Goal: Task Accomplishment & Management: Manage account settings

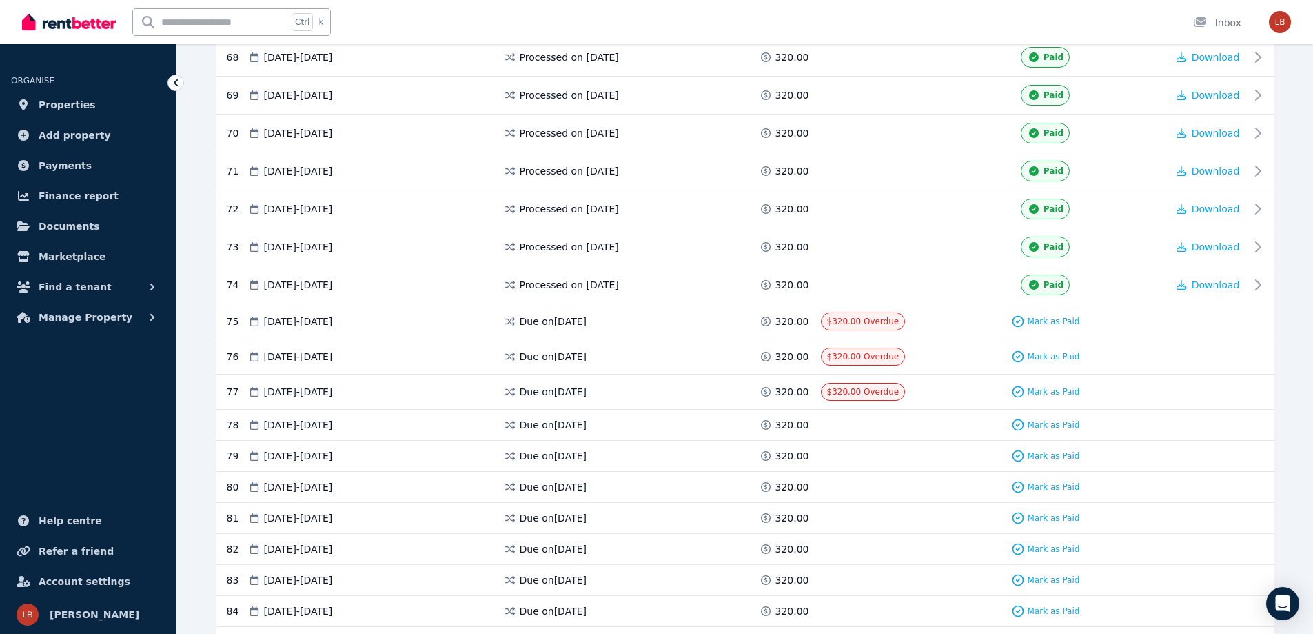
scroll to position [2847, 0]
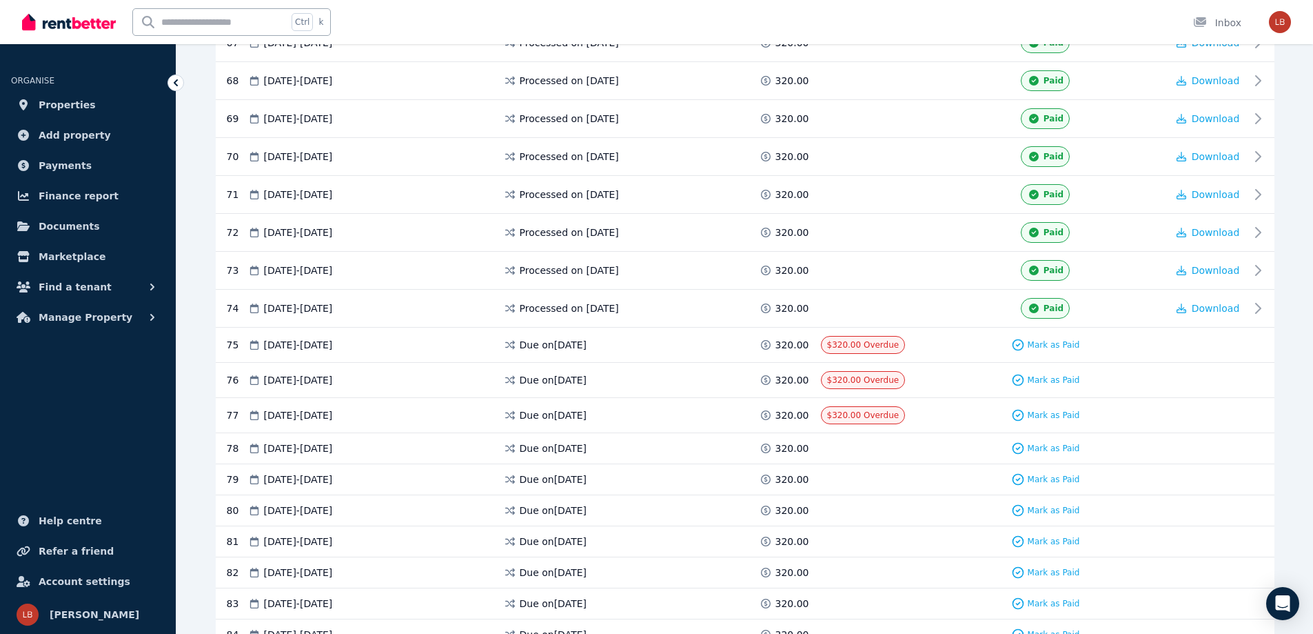
click at [1056, 342] on span "Mark as Paid" at bounding box center [1054, 344] width 52 height 11
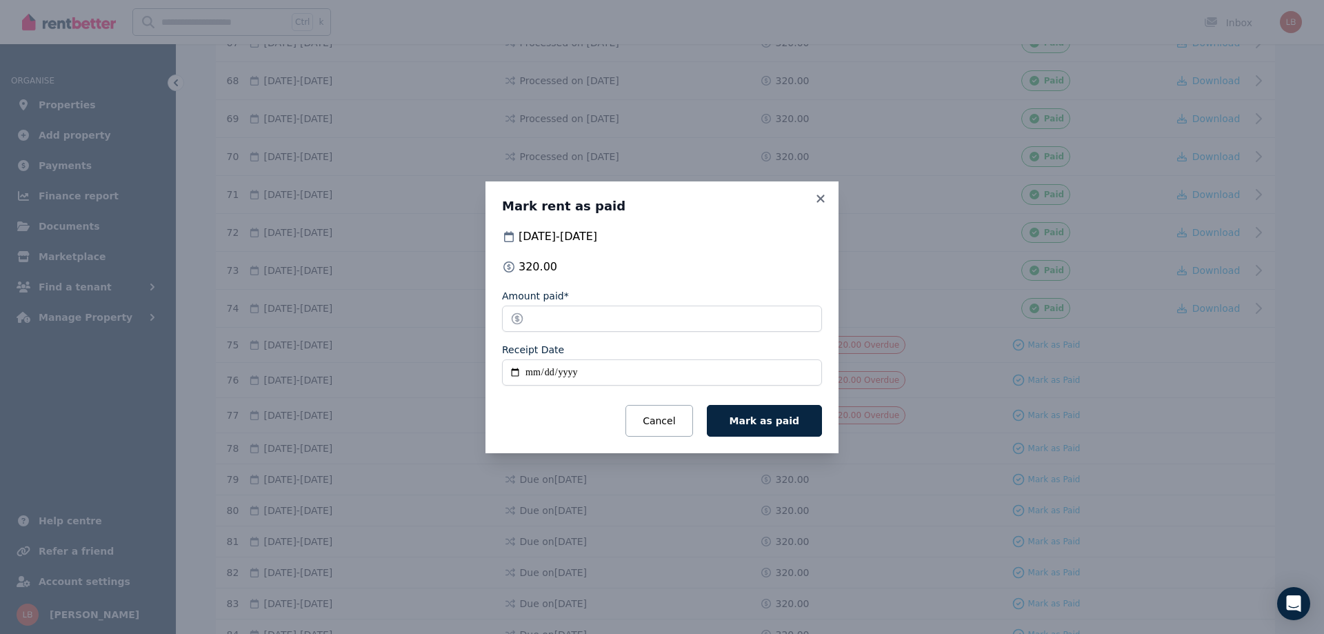
click at [527, 374] on input "Receipt Date" at bounding box center [662, 372] width 320 height 26
type input "**********"
click at [766, 419] on span "Mark as paid" at bounding box center [764, 420] width 70 height 11
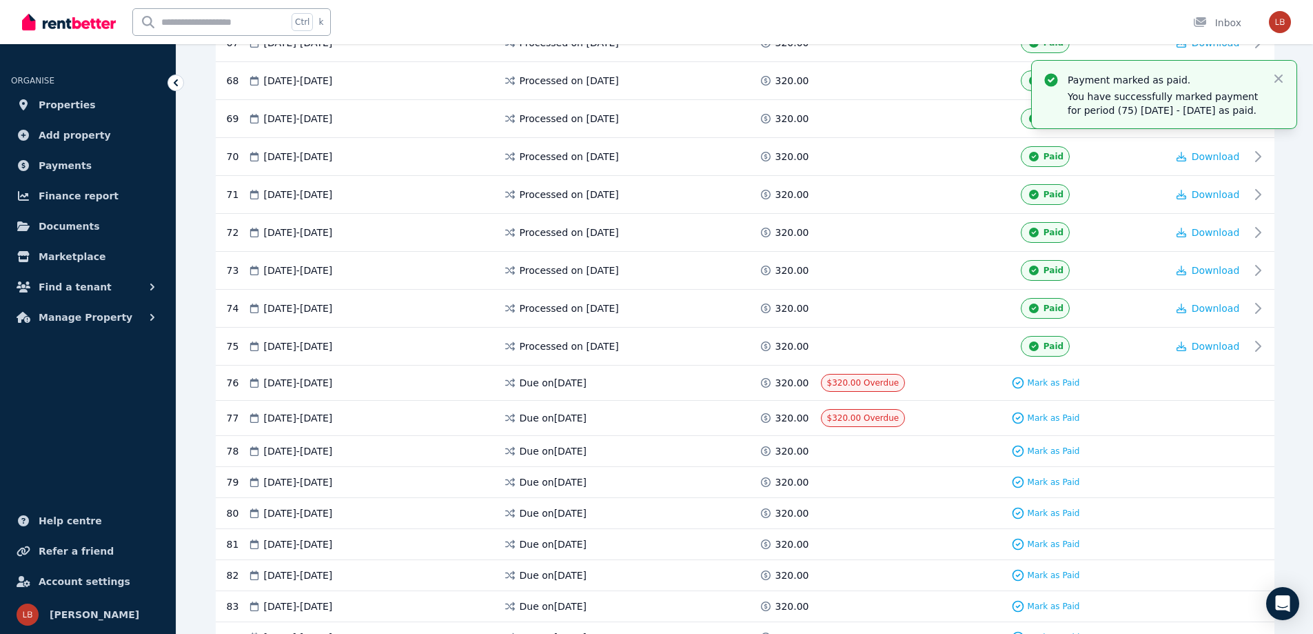
click at [1221, 345] on span "Download" at bounding box center [1216, 346] width 48 height 11
click at [1061, 382] on span "Mark as Paid" at bounding box center [1054, 382] width 52 height 11
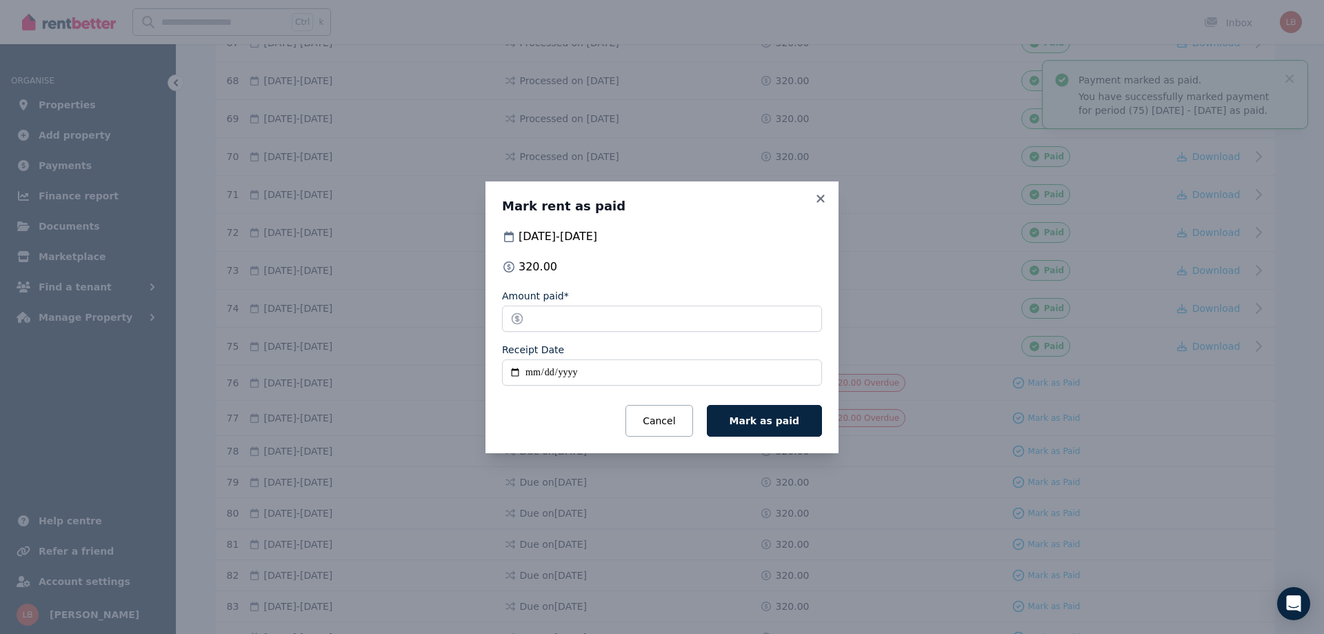
click at [527, 372] on input "Receipt Date" at bounding box center [662, 372] width 320 height 26
type input "**********"
click at [772, 423] on span "Mark as paid" at bounding box center [764, 420] width 70 height 11
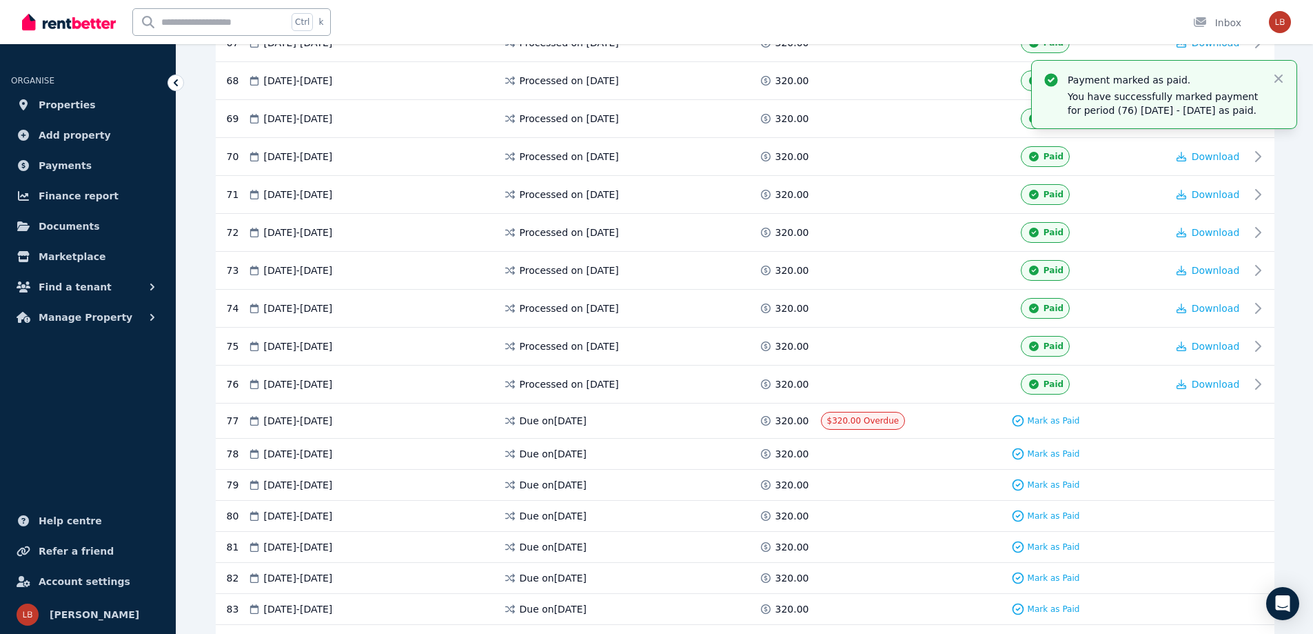
click at [1225, 385] on span "Download" at bounding box center [1216, 384] width 48 height 11
click at [1048, 420] on span "Mark as Paid" at bounding box center [1054, 420] width 52 height 11
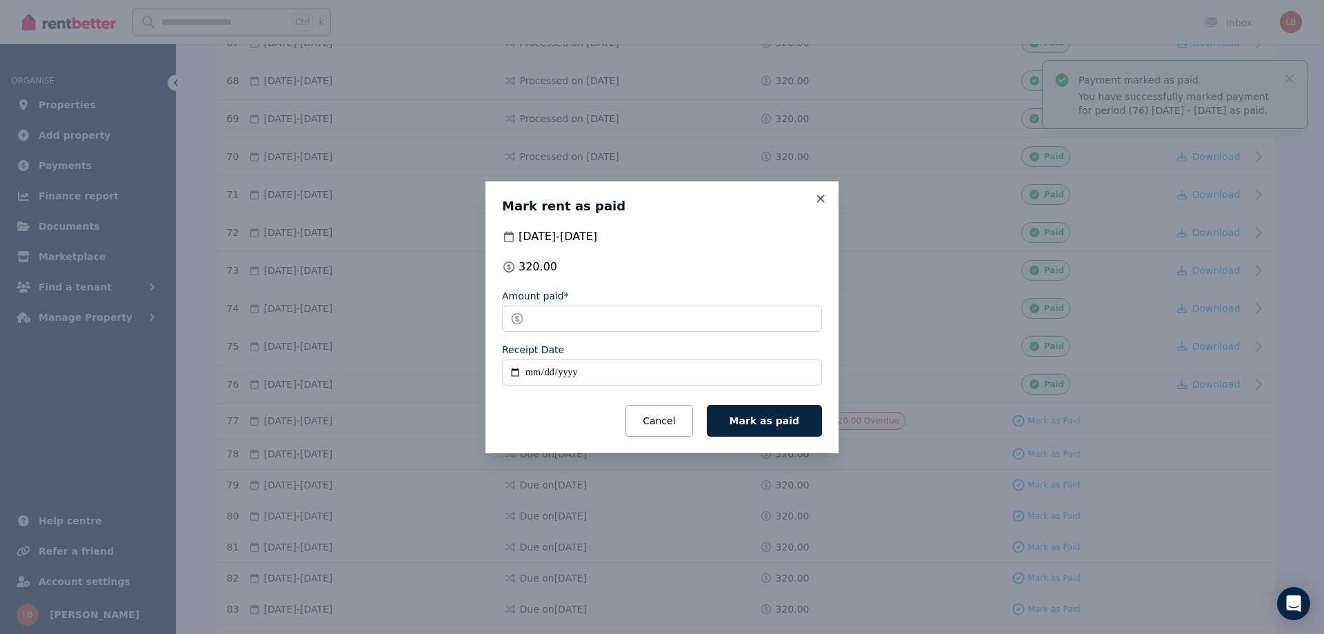
click at [525, 372] on input "Receipt Date" at bounding box center [662, 372] width 320 height 26
type input "**********"
click at [780, 417] on span "Mark as paid" at bounding box center [764, 420] width 70 height 11
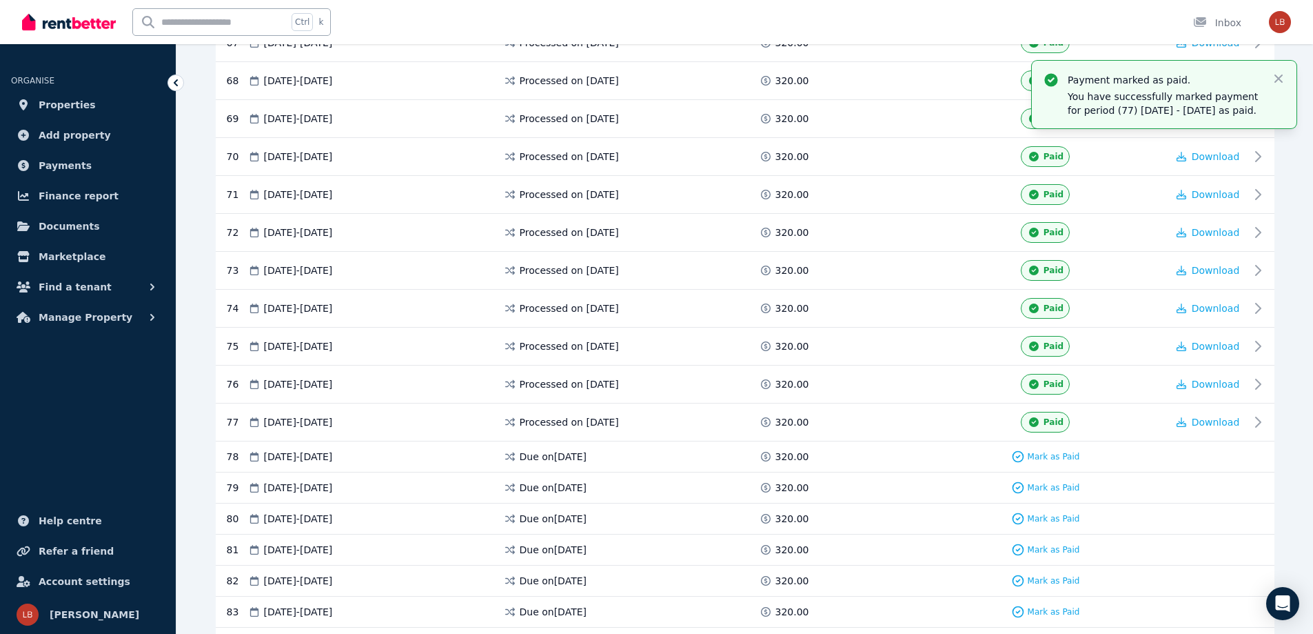
click at [1223, 421] on span "Download" at bounding box center [1216, 421] width 48 height 11
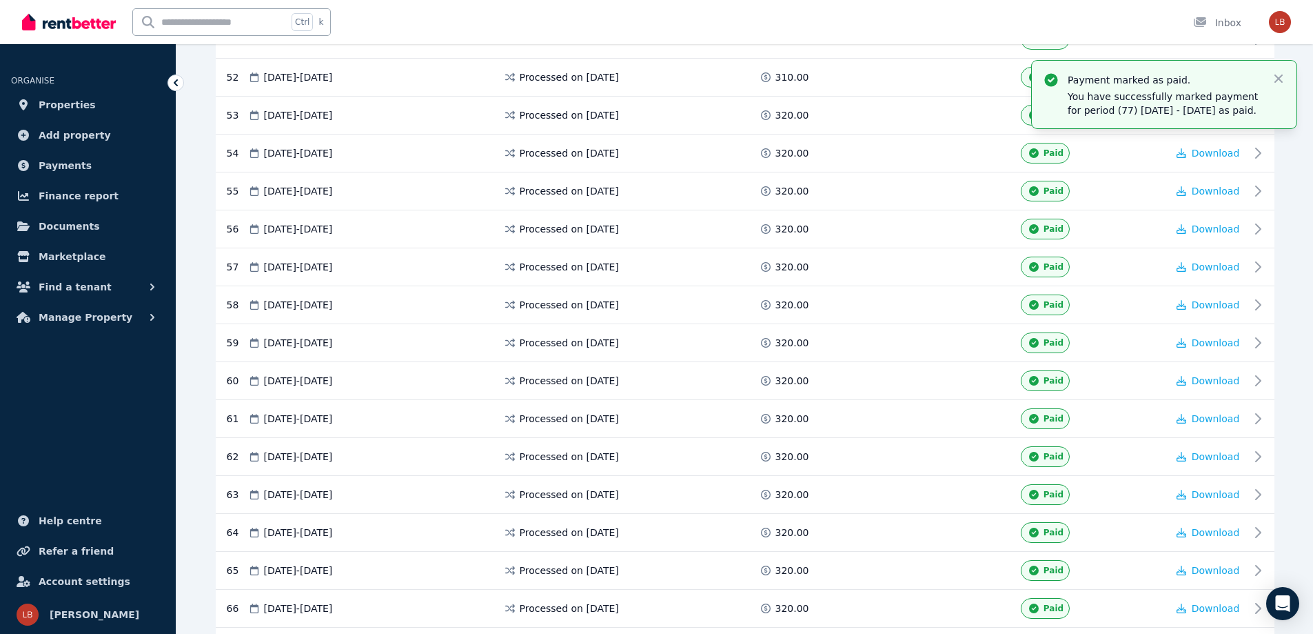
scroll to position [2226, 0]
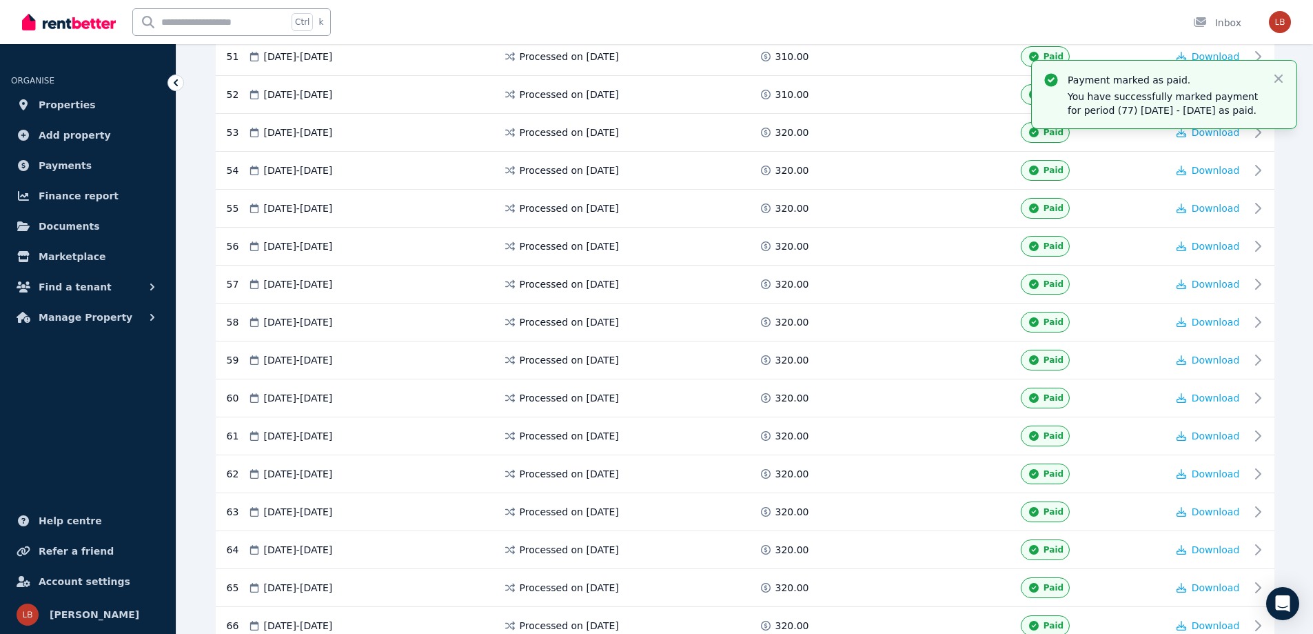
click at [92, 318] on span "Manage Property" at bounding box center [86, 317] width 94 height 17
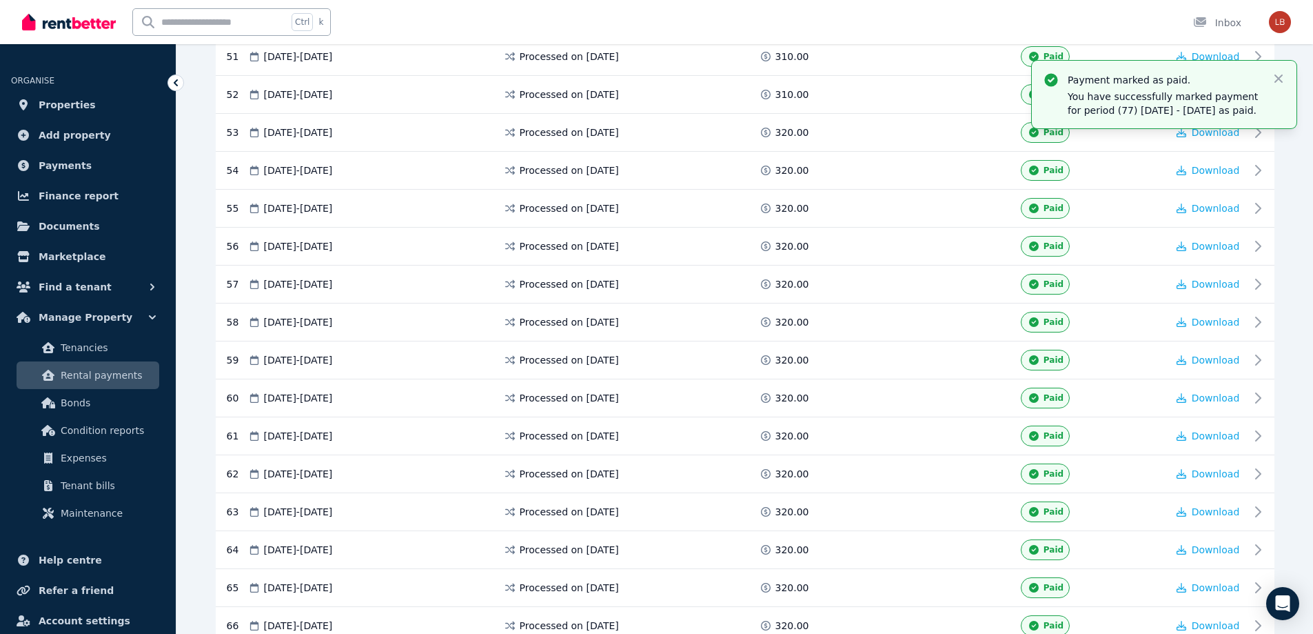
click at [80, 487] on span "Tenant bills" at bounding box center [107, 485] width 93 height 17
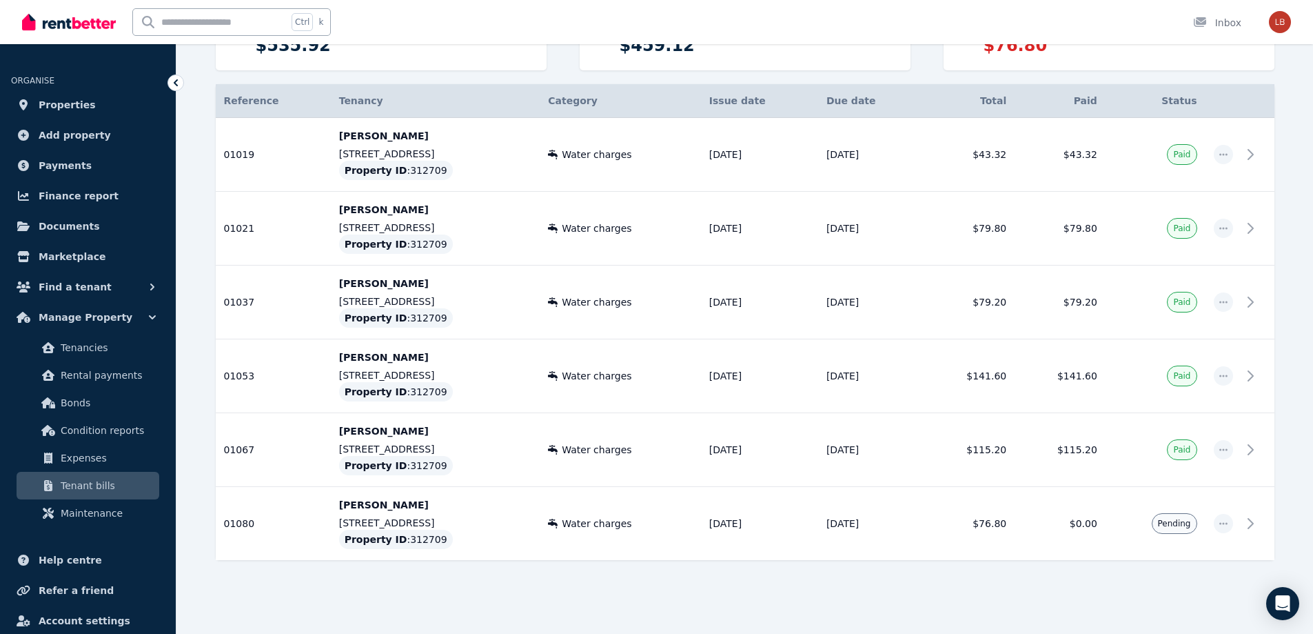
scroll to position [220, 0]
click at [1229, 521] on icon "button" at bounding box center [1223, 523] width 11 height 10
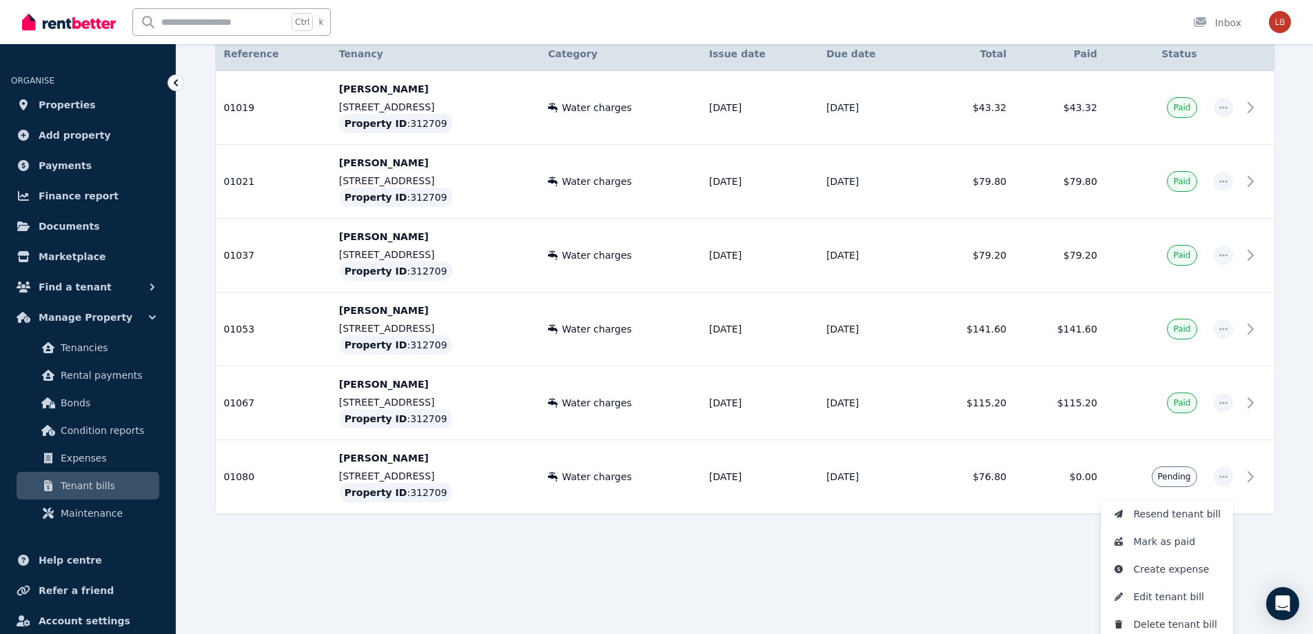
scroll to position [298, 0]
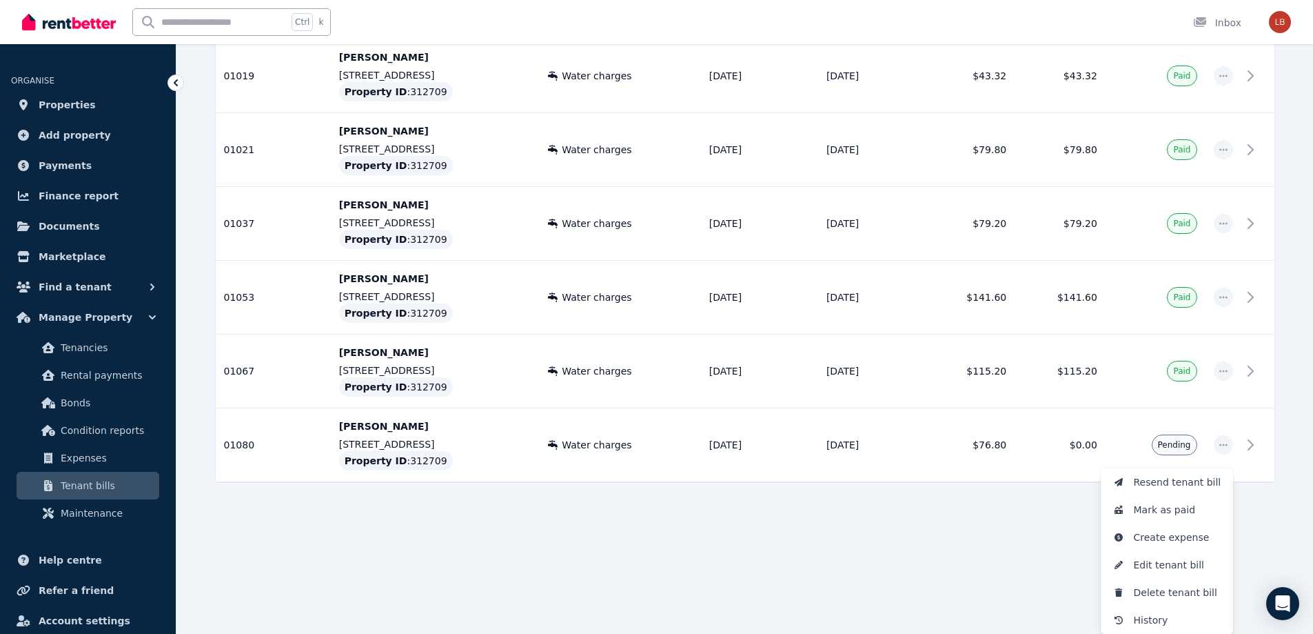
click at [1191, 482] on span "Resend tenant bill" at bounding box center [1178, 482] width 88 height 17
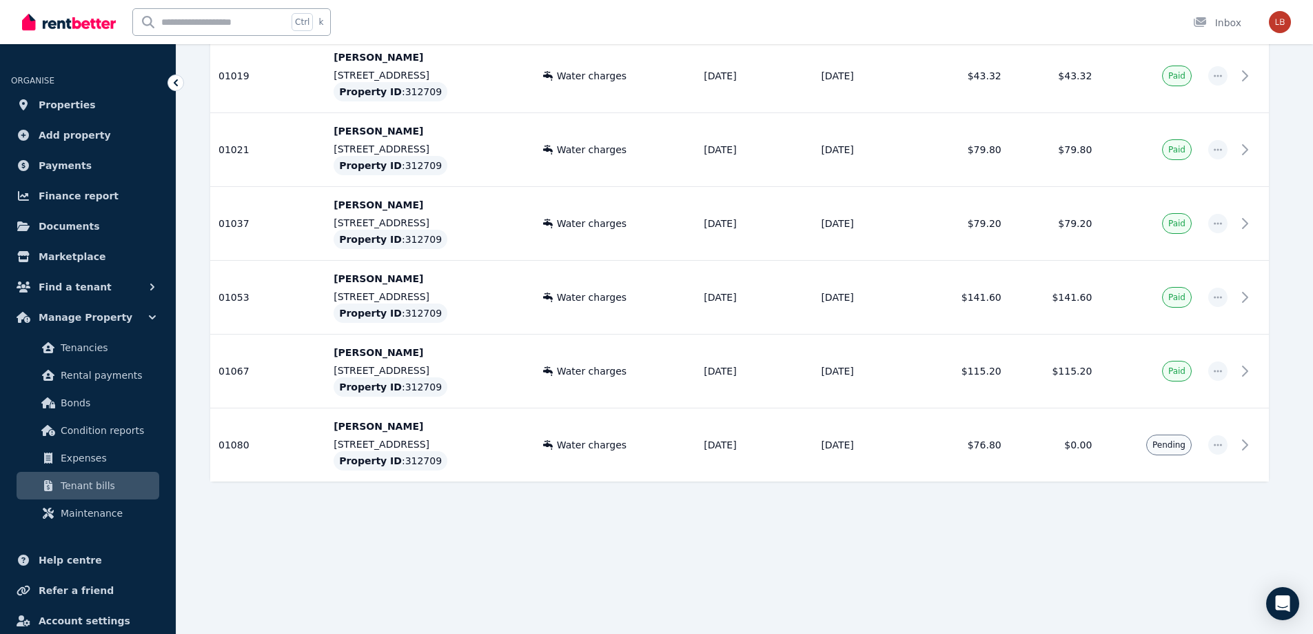
scroll to position [220, 0]
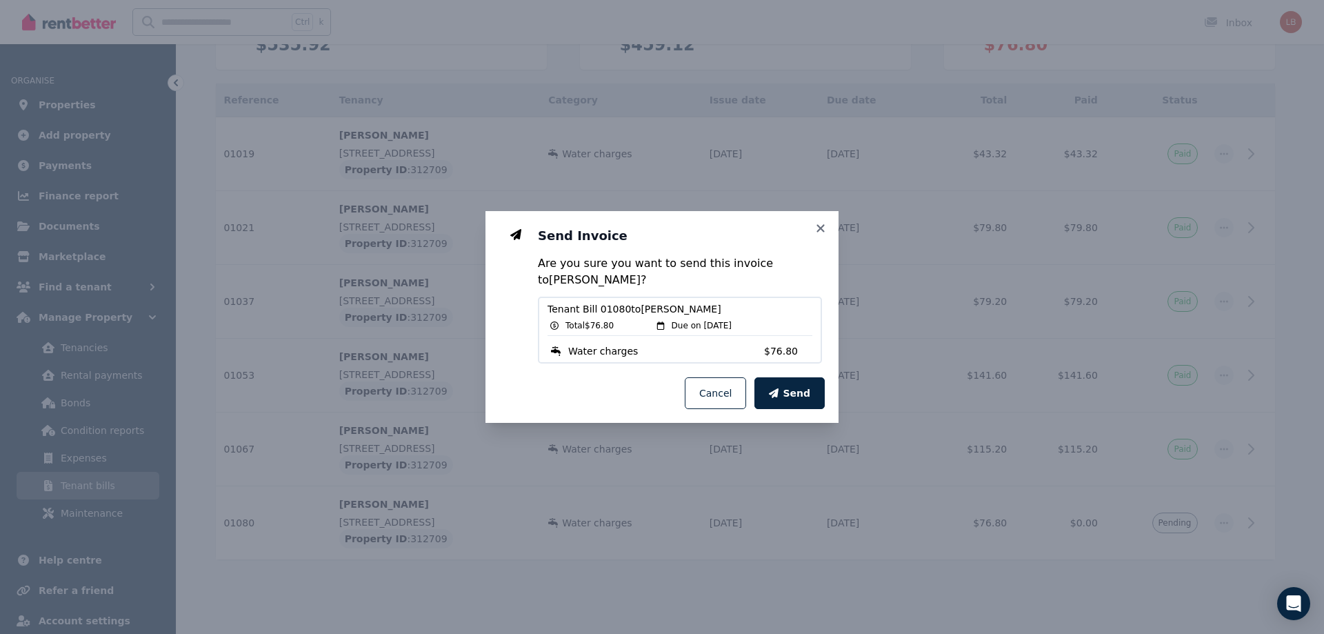
click at [789, 392] on span "Send" at bounding box center [797, 393] width 28 height 14
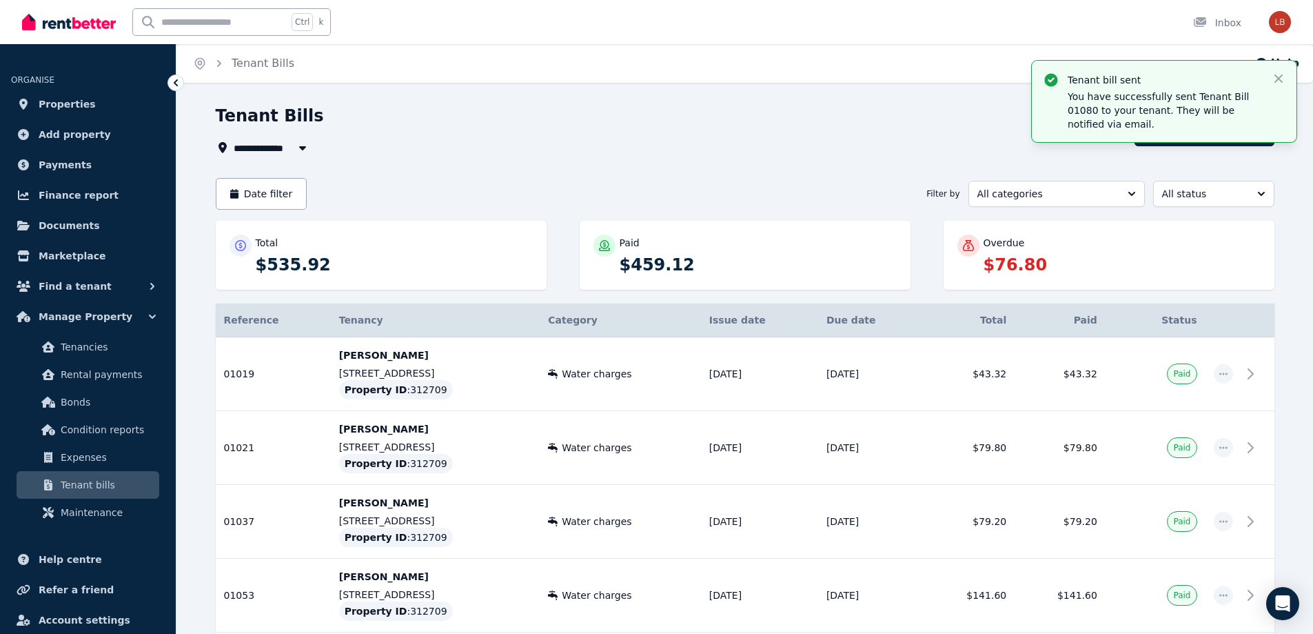
scroll to position [0, 0]
click at [85, 373] on span "Rental payments" at bounding box center [107, 375] width 93 height 17
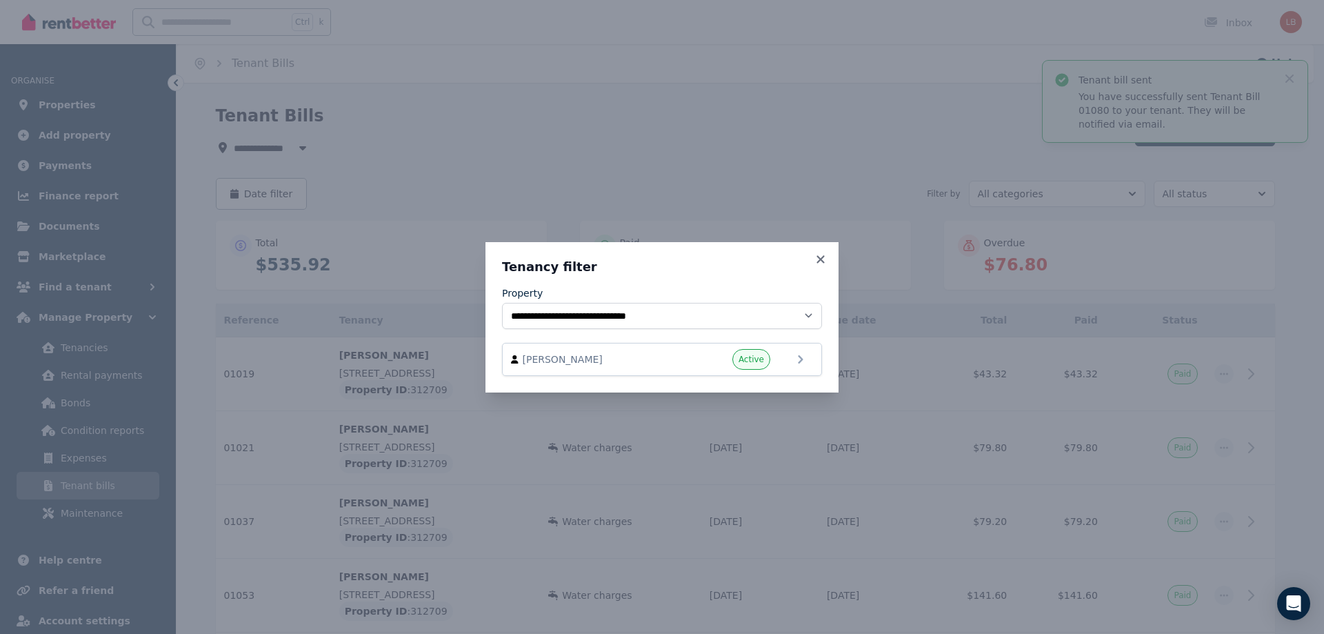
click at [626, 360] on span "[PERSON_NAME]" at bounding box center [601, 359] width 157 height 14
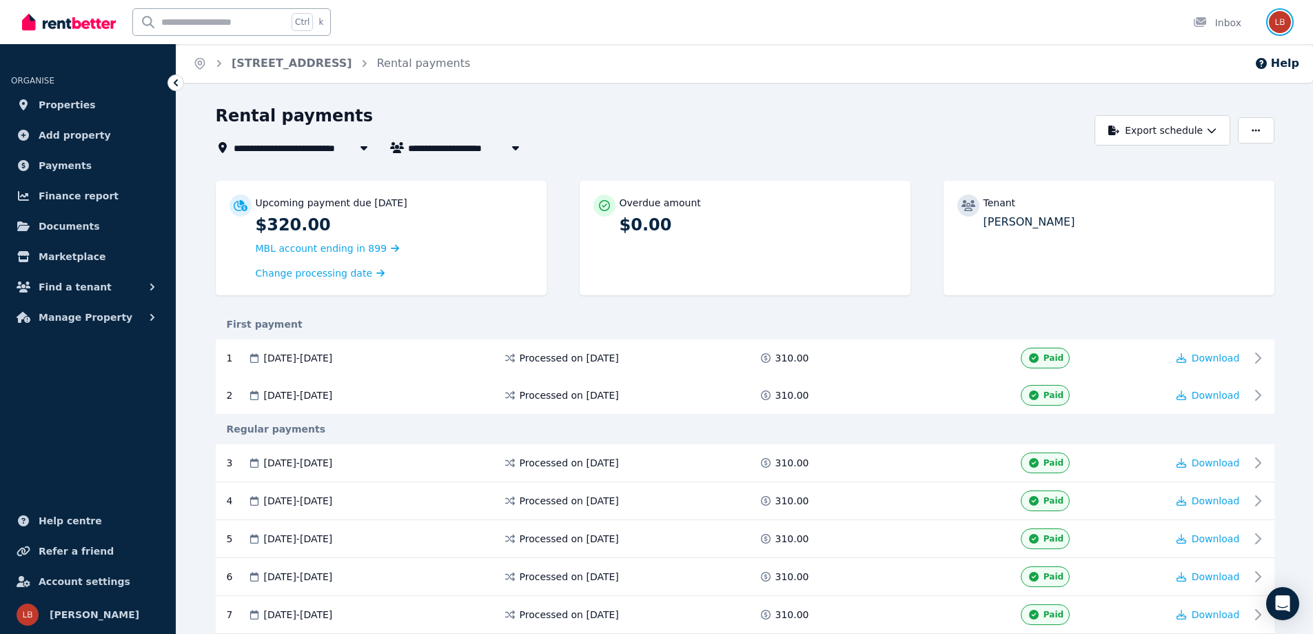
click at [1286, 17] on img "button" at bounding box center [1280, 22] width 22 height 22
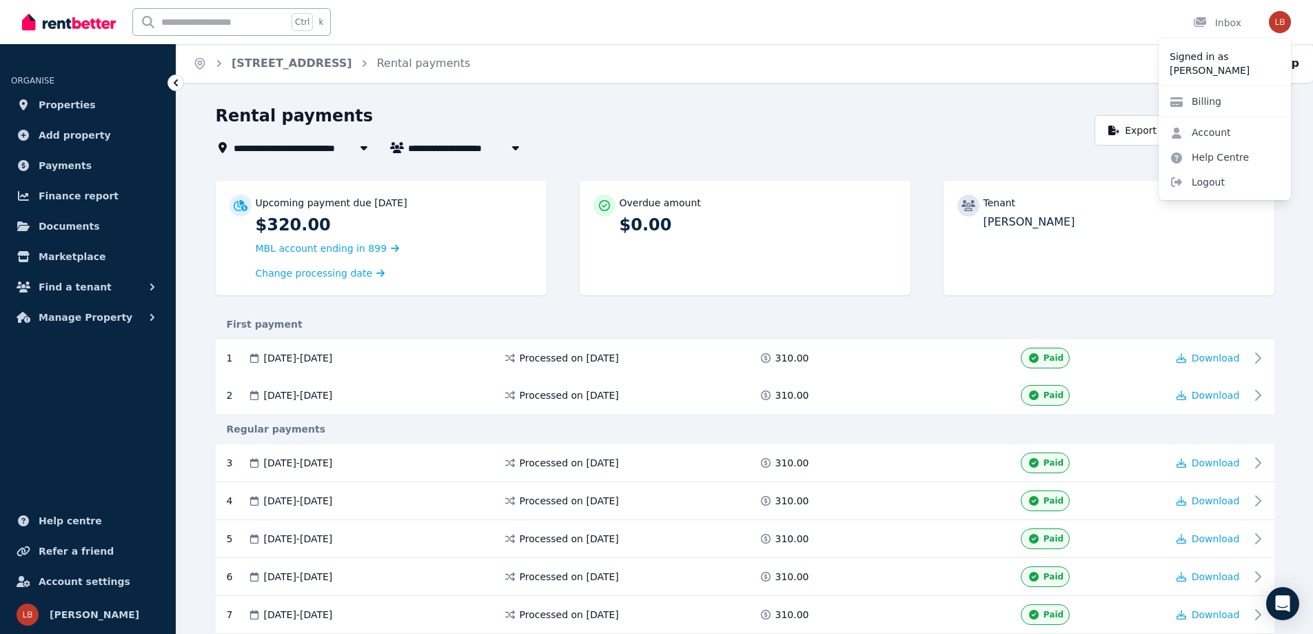
click at [1200, 184] on span "Logout" at bounding box center [1225, 182] width 132 height 25
